Goal: Answer question/provide support

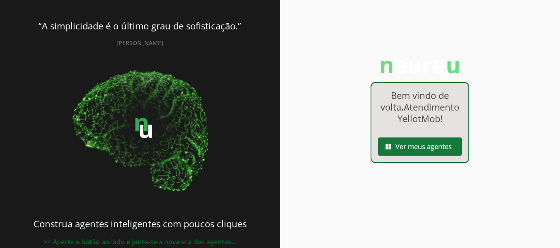
drag, startPoint x: 0, startPoint y: 0, endPoint x: 405, endPoint y: 162, distance: 436.5
click at [405, 157] on span at bounding box center [420, 147] width 84 height 20
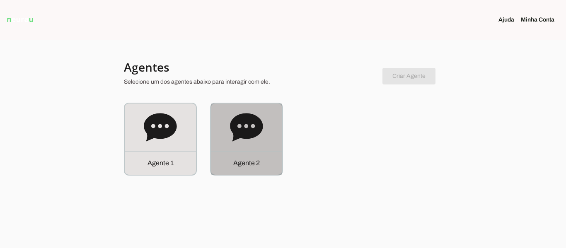
click at [255, 145] on div "Agente 2" at bounding box center [246, 139] width 71 height 71
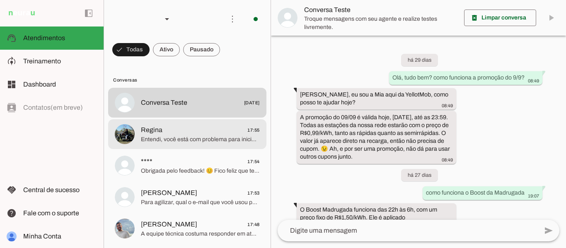
scroll to position [336, 0]
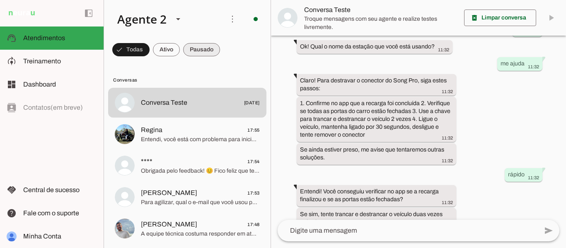
click at [204, 50] on span at bounding box center [201, 50] width 37 height 20
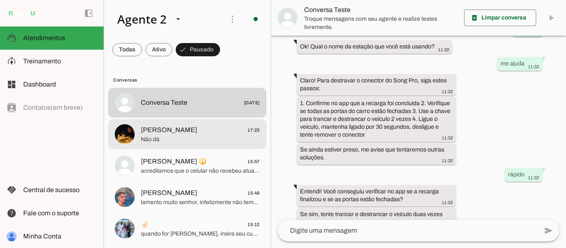
click at [184, 133] on span "[PERSON_NAME]" at bounding box center [169, 130] width 56 height 10
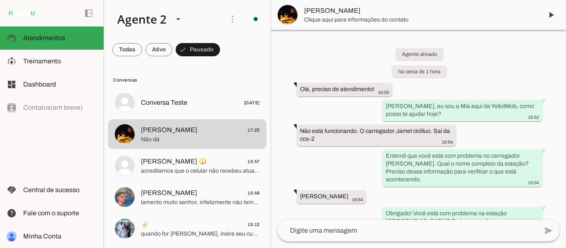
scroll to position [951, 0]
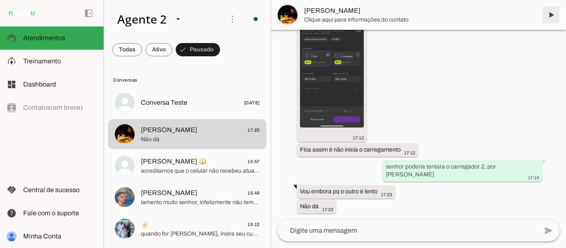
click at [551, 13] on span at bounding box center [551, 15] width 20 height 20
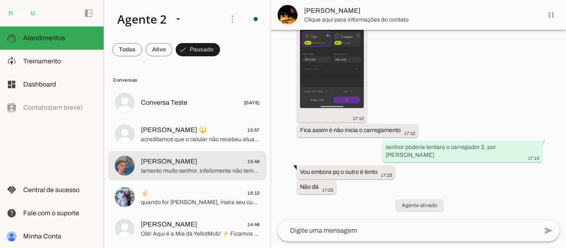
scroll to position [970, 0]
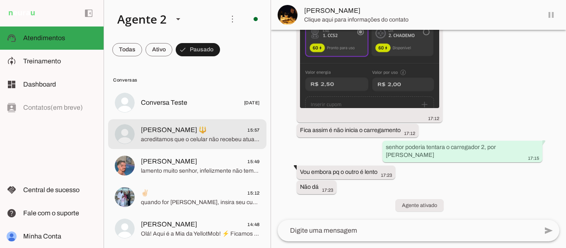
click at [200, 138] on span "acreditamos que o celular não recebeu atualização" at bounding box center [200, 140] width 119 height 8
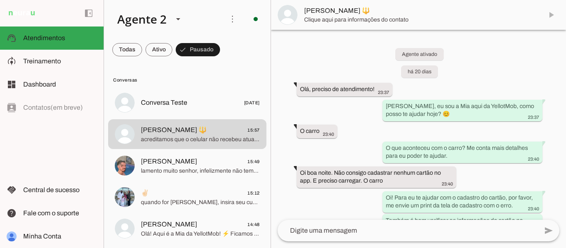
scroll to position [2153, 0]
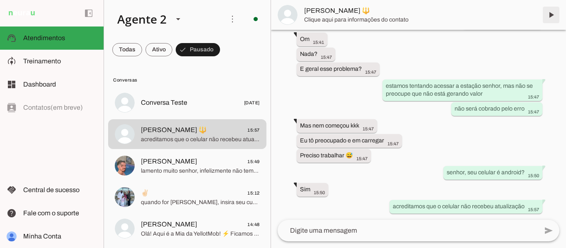
click at [551, 17] on span at bounding box center [551, 15] width 20 height 20
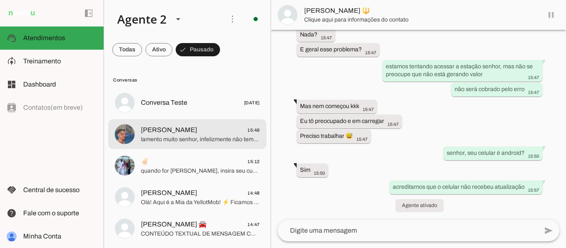
click at [208, 140] on span "lamento muito senhor, infelizmente não temos controle ao valor comprado pelo pr…" at bounding box center [200, 140] width 119 height 8
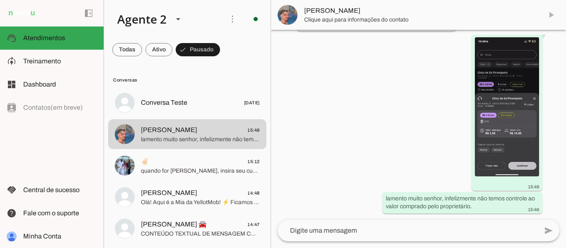
scroll to position [774, 0]
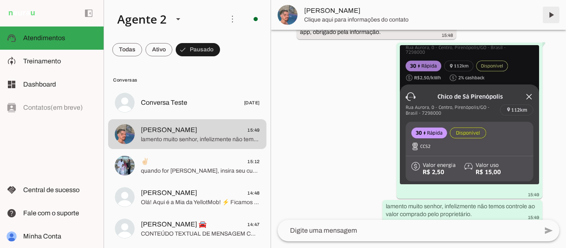
click at [551, 15] on span at bounding box center [551, 15] width 20 height 20
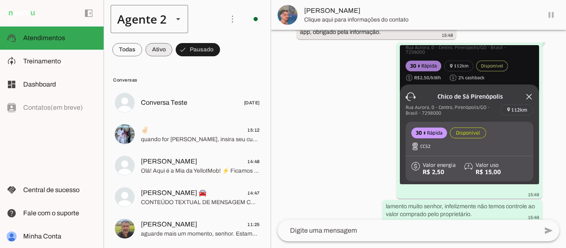
scroll to position [793, 0]
